Goal: Task Accomplishment & Management: Use online tool/utility

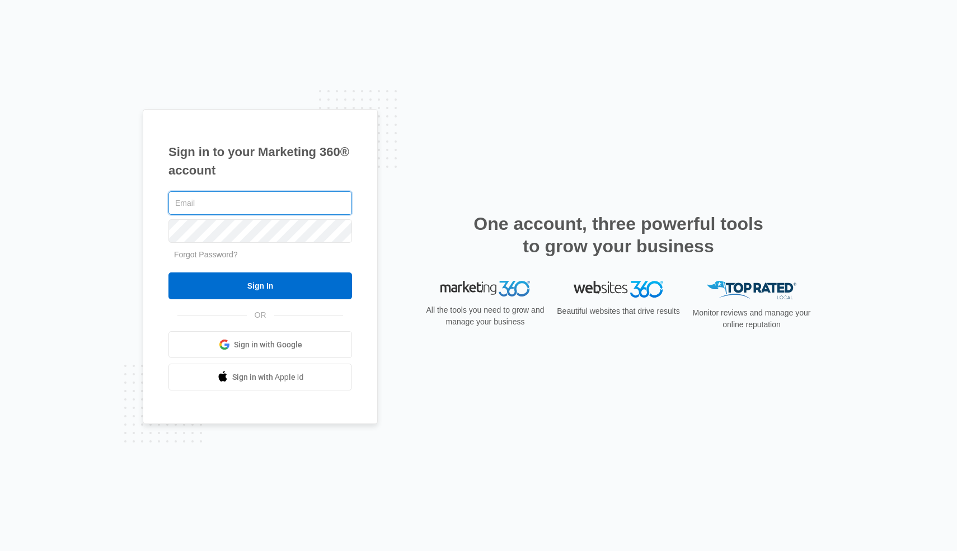
type input "[EMAIL_ADDRESS][PERSON_NAME][DOMAIN_NAME]"
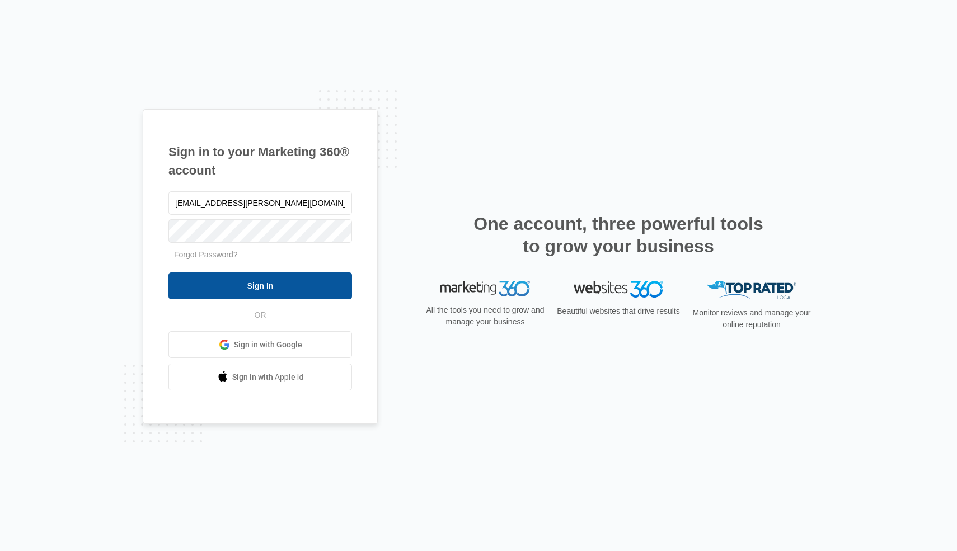
click at [338, 282] on input "Sign In" at bounding box center [259, 285] width 183 height 27
